Goal: Information Seeking & Learning: Understand process/instructions

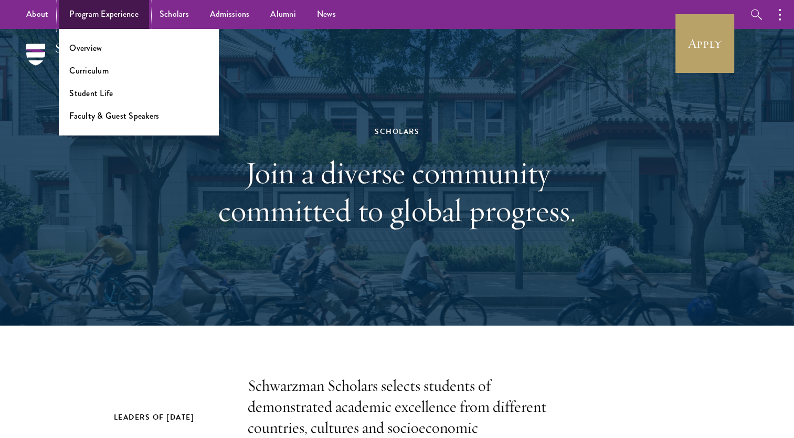
click at [78, 20] on link "Program Experience" at bounding box center [104, 14] width 90 height 29
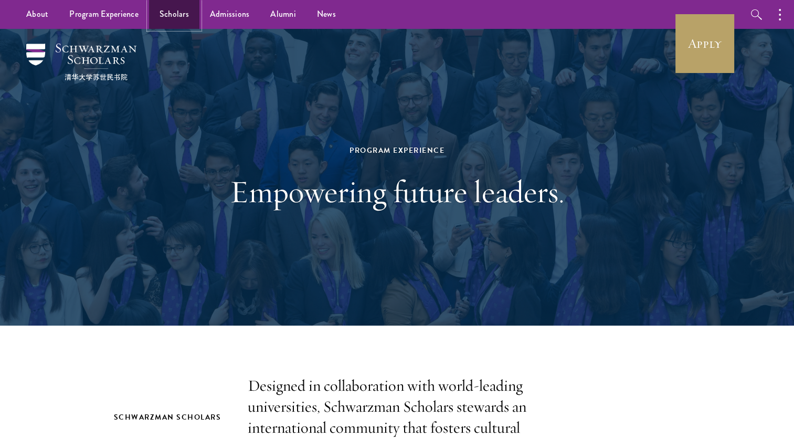
click at [185, 25] on link "Scholars" at bounding box center [174, 14] width 50 height 29
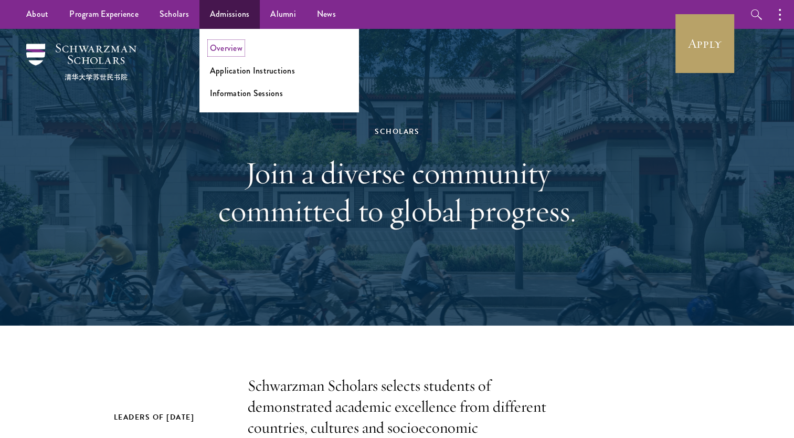
click at [229, 47] on link "Overview" at bounding box center [226, 48] width 33 height 12
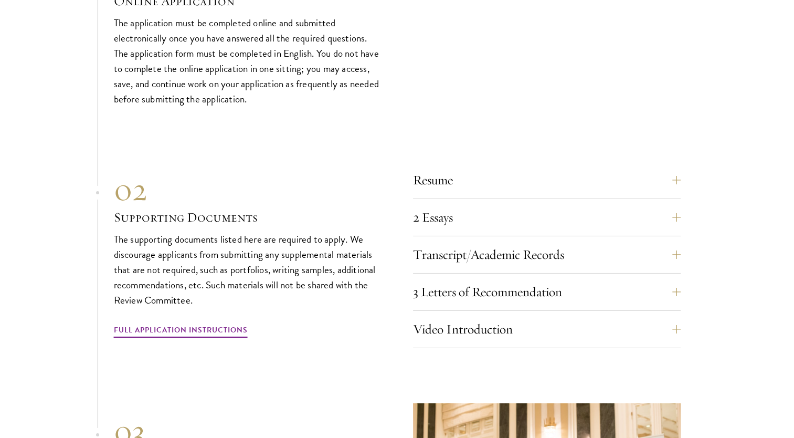
scroll to position [3374, 0]
click at [491, 329] on button "Video Introduction" at bounding box center [555, 328] width 268 height 25
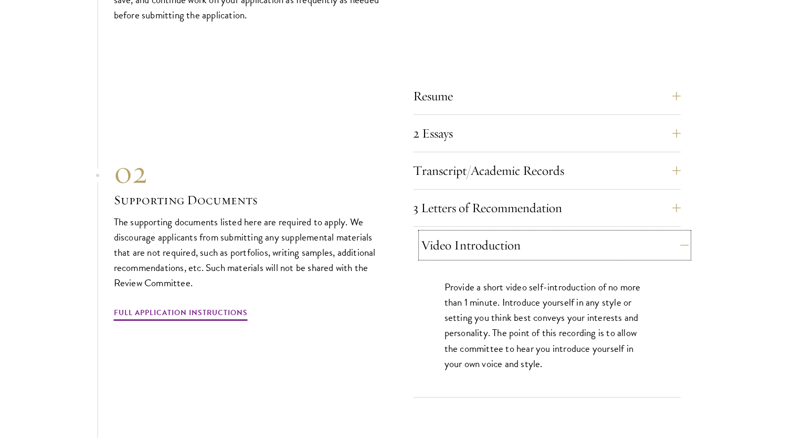
scroll to position [3482, 0]
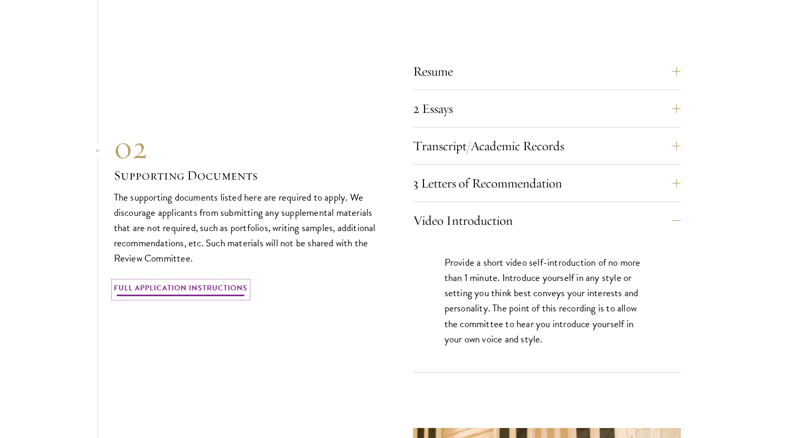
click at [223, 282] on link "Full Application Instructions" at bounding box center [181, 289] width 134 height 16
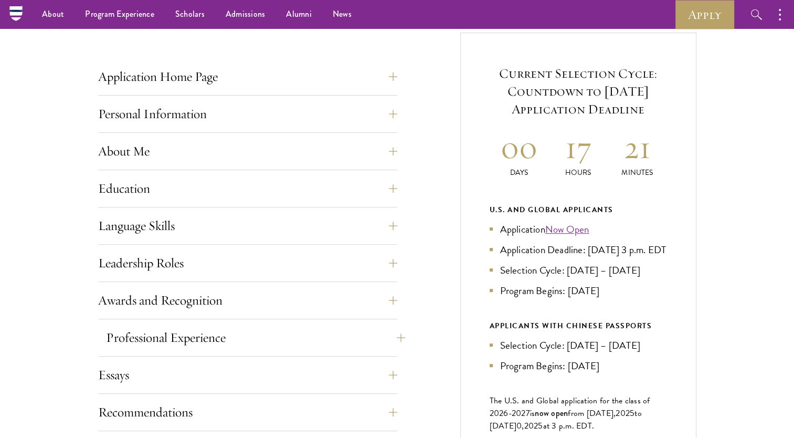
scroll to position [393, 0]
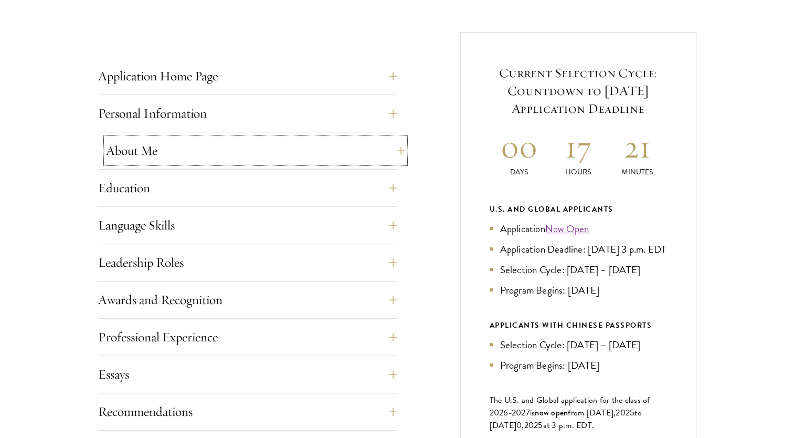
click at [258, 145] on button "About Me" at bounding box center [255, 150] width 299 height 25
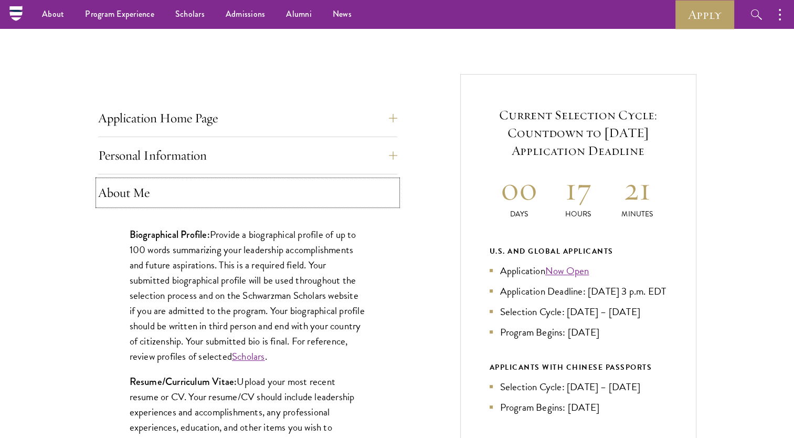
scroll to position [348, 0]
